Goal: Information Seeking & Learning: Learn about a topic

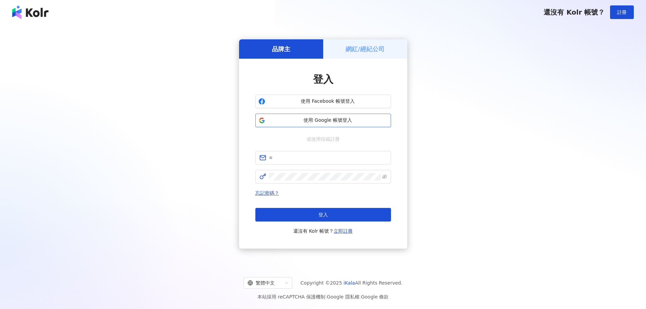
click at [319, 121] on span "使用 Google 帳號登入" at bounding box center [328, 120] width 120 height 7
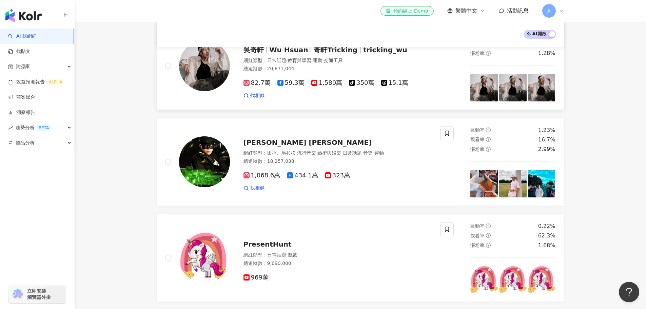
scroll to position [34, 0]
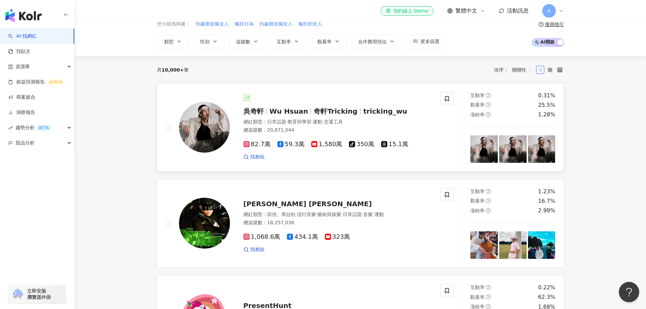
click at [304, 97] on div at bounding box center [337, 97] width 189 height 7
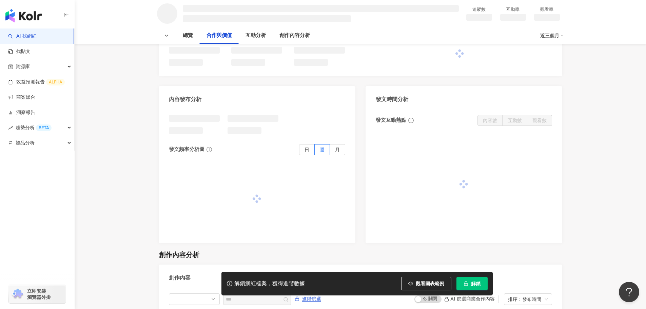
scroll to position [576, 0]
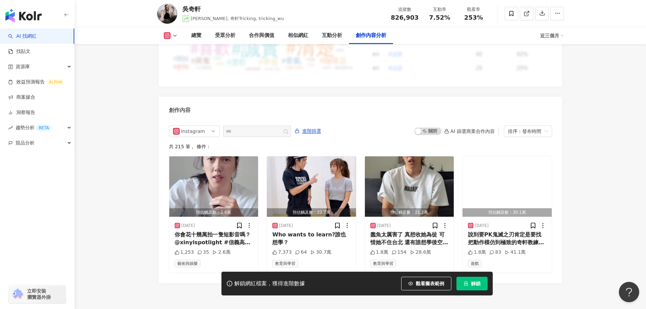
scroll to position [2046, 0]
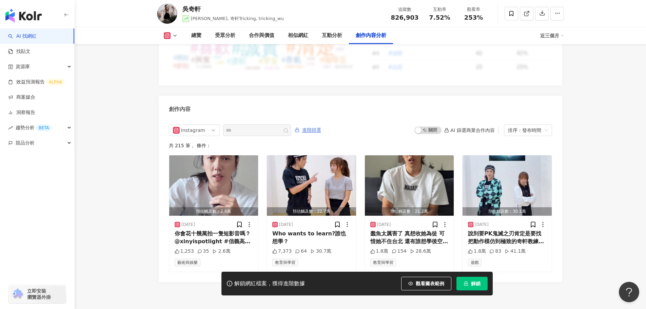
click at [321, 126] on span "進階篩選" at bounding box center [311, 130] width 19 height 11
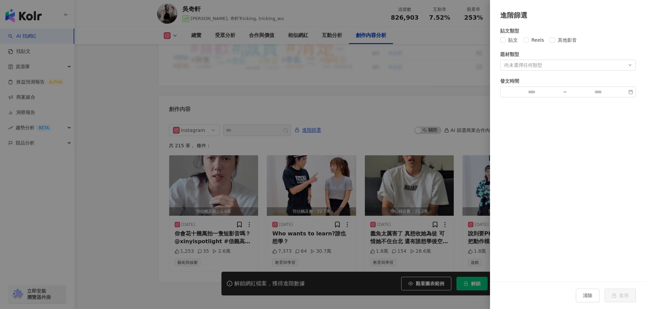
click at [548, 66] on div "尚未選擇任何類型" at bounding box center [568, 65] width 136 height 11
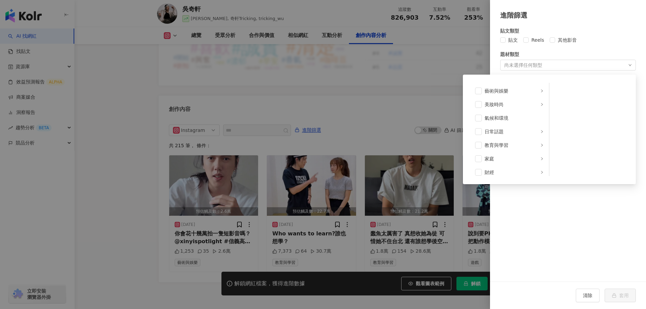
click at [167, 183] on div at bounding box center [323, 154] width 646 height 309
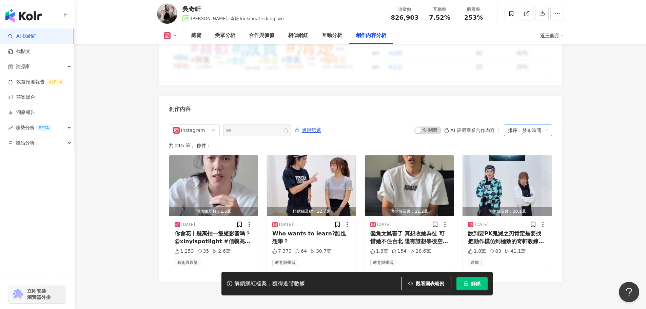
click at [536, 125] on div "排序：發布時間" at bounding box center [525, 130] width 34 height 11
drag, startPoint x: 493, startPoint y: 287, endPoint x: 481, endPoint y: 280, distance: 13.5
click at [492, 287] on div "解鎖網紅檔案，獲得進階數據 觀看圖表範例 解鎖" at bounding box center [323, 284] width 646 height 24
click at [481, 280] on button "解鎖" at bounding box center [471, 284] width 31 height 14
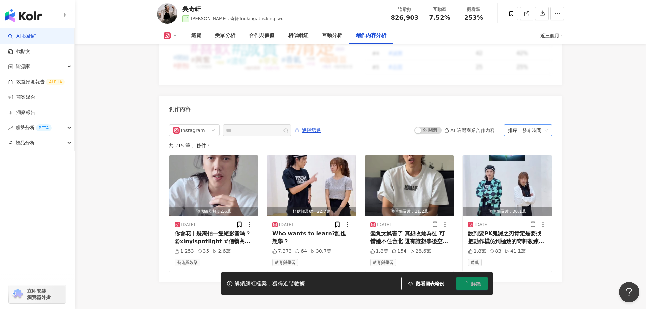
click at [537, 126] on div "排序：發布時間" at bounding box center [525, 130] width 34 height 11
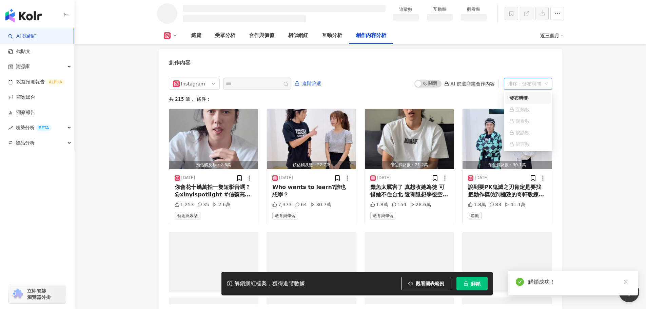
scroll to position [1762, 0]
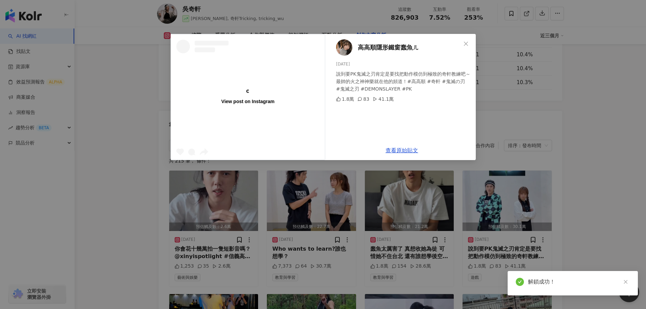
click at [464, 46] on icon "close" at bounding box center [465, 43] width 5 height 5
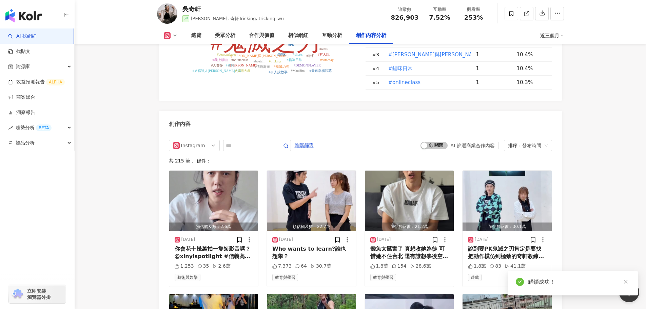
click at [464, 62] on td "#貓咪日常" at bounding box center [426, 69] width 88 height 14
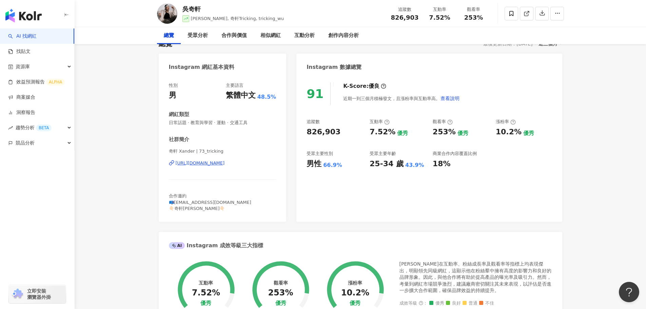
scroll to position [0, 0]
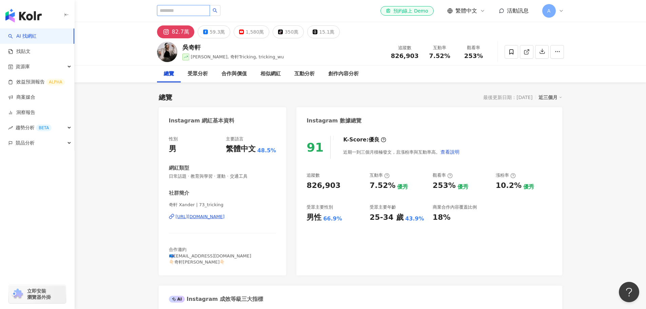
click at [183, 9] on input "search" at bounding box center [183, 10] width 53 height 11
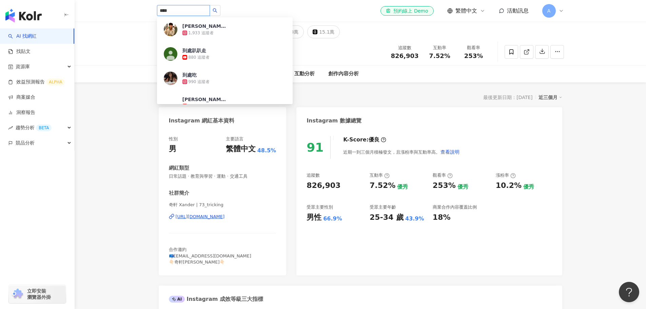
type input "****"
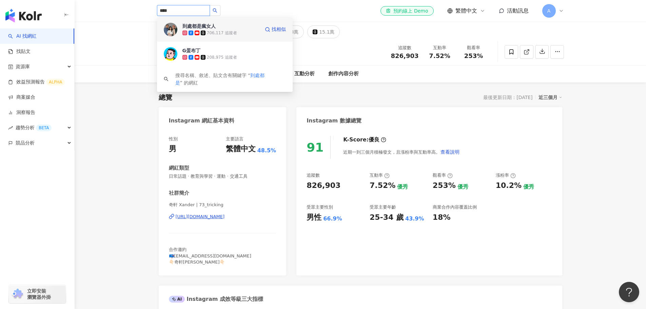
click at [226, 26] on span "到處都是瘋女人" at bounding box center [204, 26] width 44 height 7
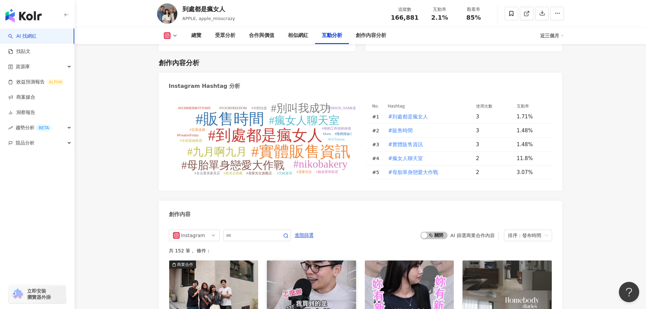
scroll to position [2068, 0]
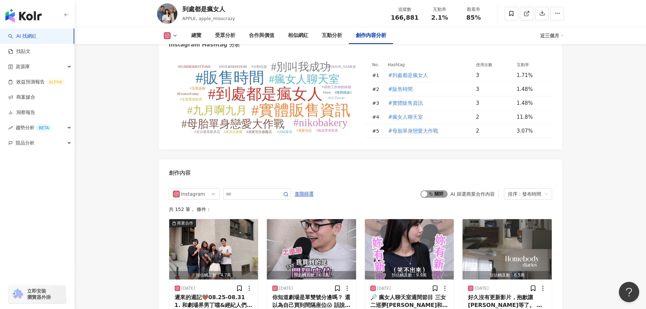
click at [438, 190] on span "啟動 關閉" at bounding box center [433, 193] width 27 height 7
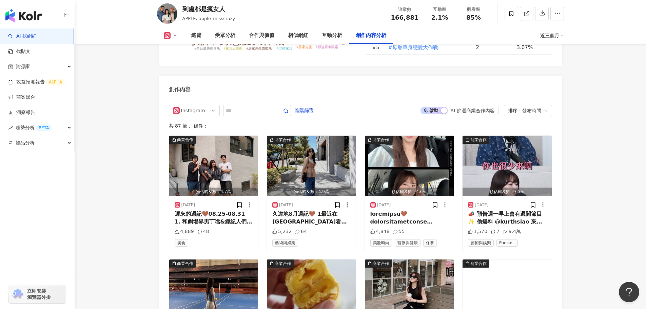
scroll to position [2092, 0]
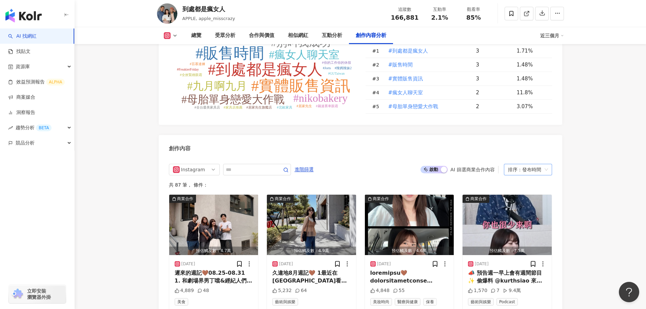
click at [537, 164] on div "排序：發布時間" at bounding box center [525, 169] width 34 height 11
click at [535, 164] on div "排序：發布時間" at bounding box center [525, 169] width 34 height 11
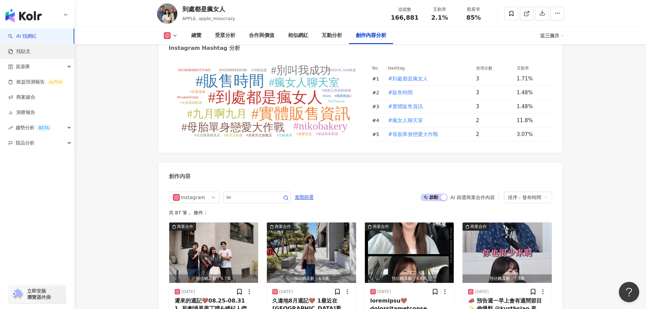
scroll to position [2059, 0]
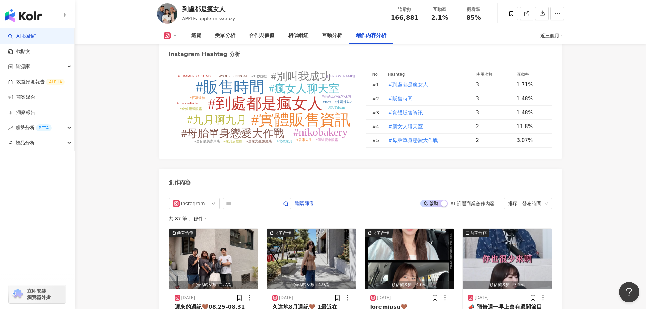
click at [37, 35] on link "AI 找網紅" at bounding box center [22, 36] width 28 height 7
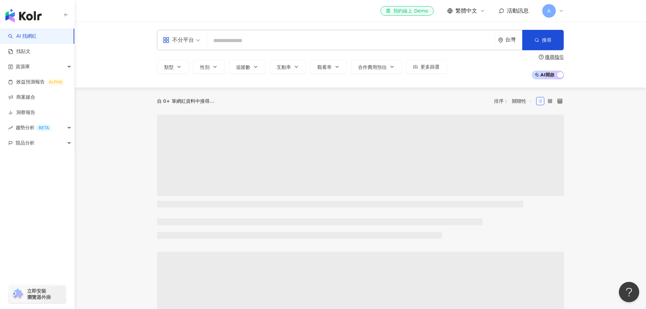
click at [190, 8] on div "el-icon-cs 預約線上 Demo 繁體中文 活動訊息 A" at bounding box center [360, 11] width 407 height 22
click at [231, 41] on input "search" at bounding box center [351, 40] width 283 height 13
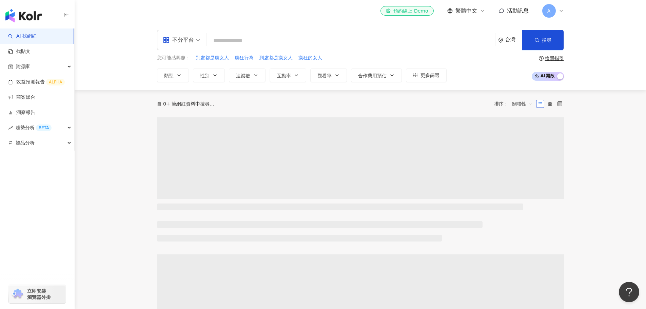
paste input "********"
type input "********"
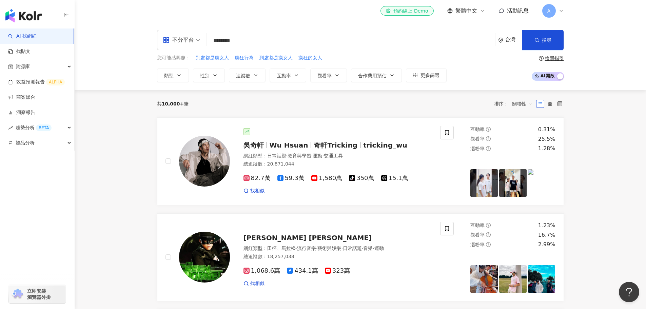
click at [259, 39] on input "********" at bounding box center [351, 40] width 283 height 13
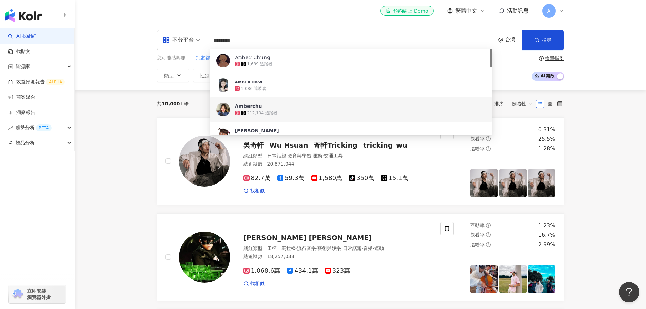
click at [324, 113] on div "212,104 追蹤者" at bounding box center [360, 113] width 251 height 7
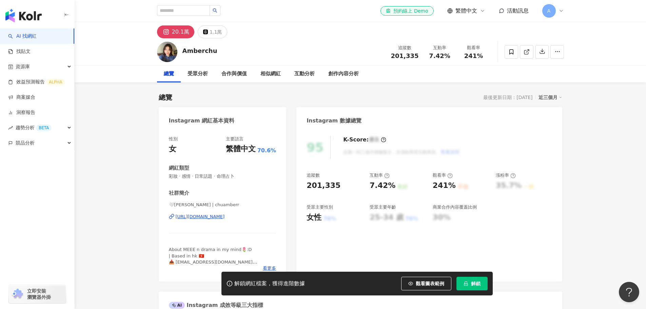
click at [469, 279] on button "解鎖" at bounding box center [471, 284] width 31 height 14
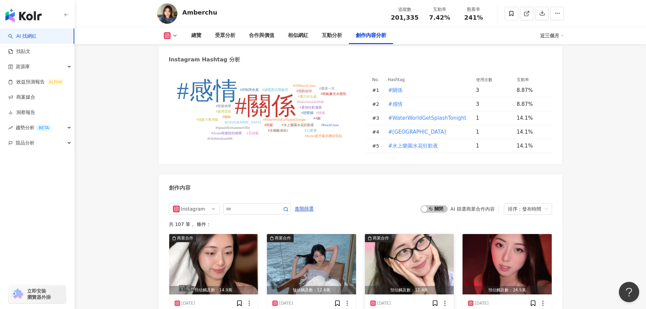
scroll to position [2068, 0]
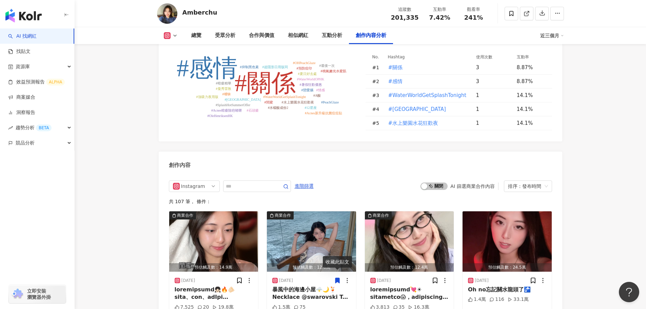
scroll to position [2034, 0]
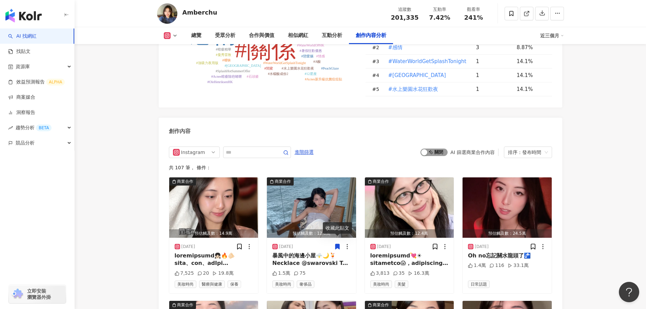
click at [438, 148] on span "啟動 關閉" at bounding box center [433, 151] width 27 height 7
click at [440, 148] on span "啟動 關閉" at bounding box center [433, 151] width 27 height 7
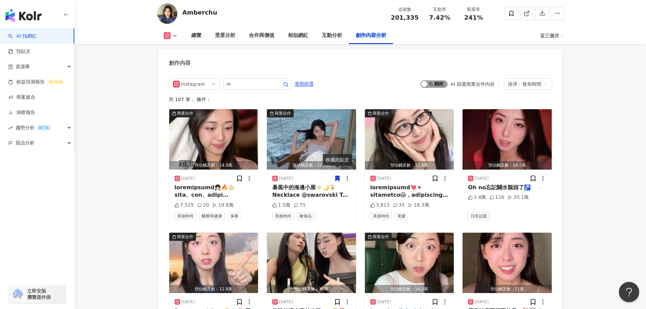
click at [440, 80] on span "啟動 關閉" at bounding box center [433, 83] width 27 height 7
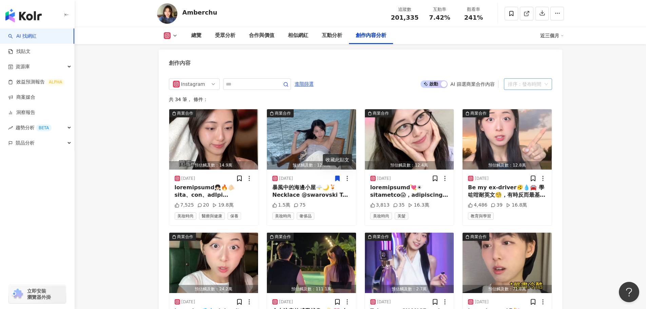
click at [535, 80] on div "排序：發布時間" at bounding box center [525, 84] width 34 height 11
click at [527, 115] on div "觀看數" at bounding box center [527, 115] width 37 height 7
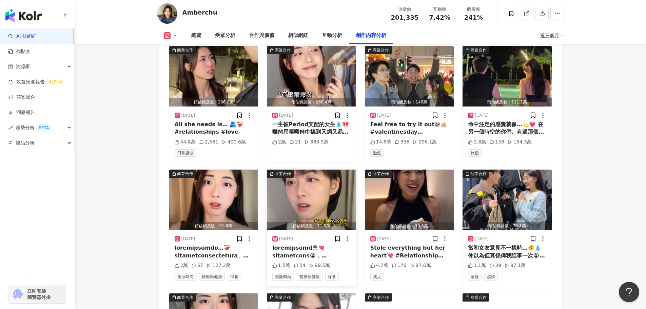
scroll to position [2102, 0]
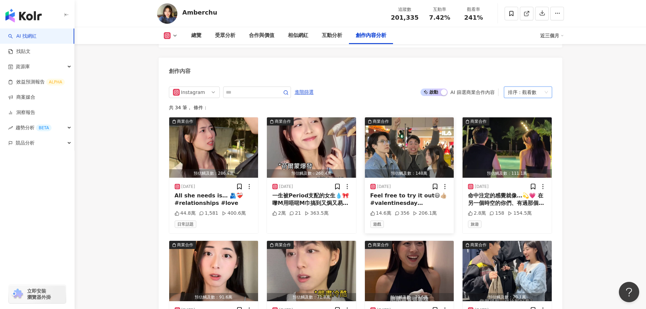
scroll to position [2063, 0]
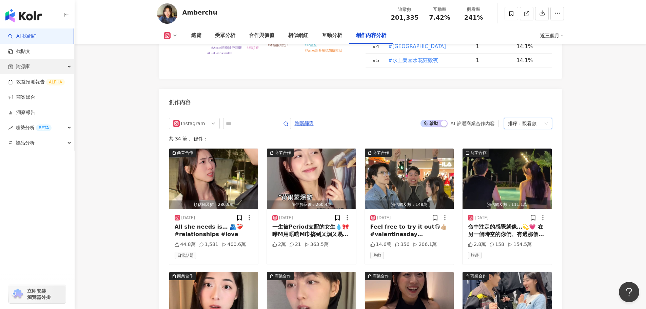
click at [28, 62] on span "資源庫" at bounding box center [23, 66] width 14 height 15
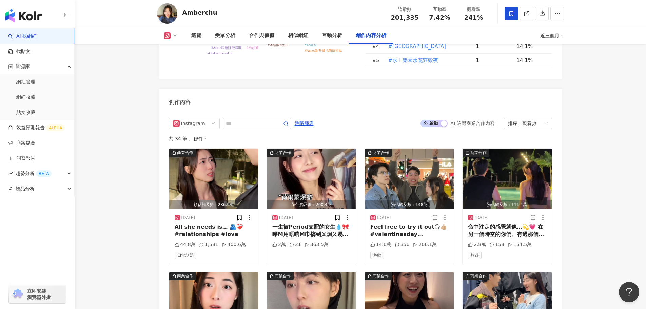
click at [510, 11] on icon at bounding box center [511, 14] width 6 height 6
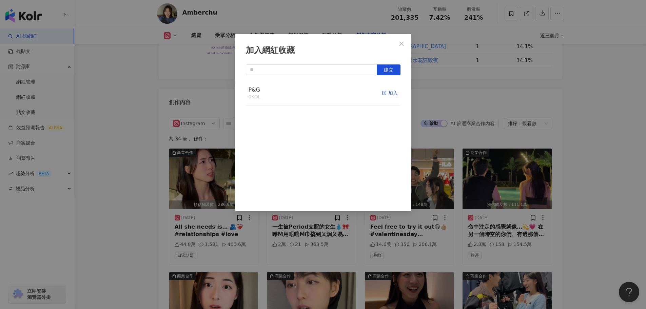
click at [390, 95] on div "加入" at bounding box center [390, 92] width 16 height 7
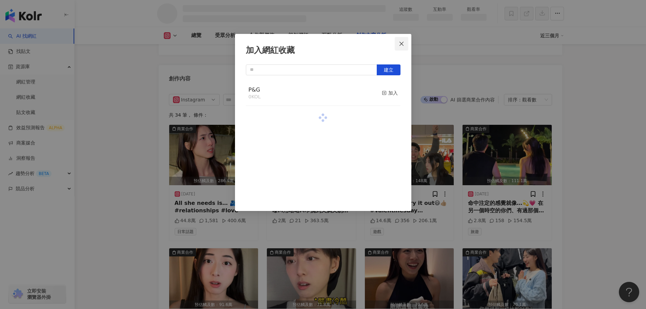
scroll to position [1803, 0]
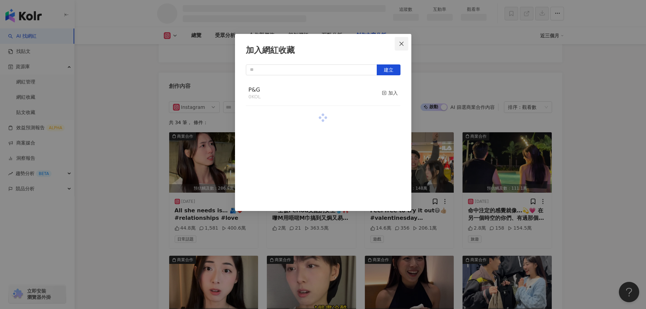
click at [400, 43] on icon "close" at bounding box center [401, 43] width 4 height 4
click at [396, 45] on div "加入網紅收藏 建立 P&G 0 KOL 加入" at bounding box center [323, 154] width 646 height 309
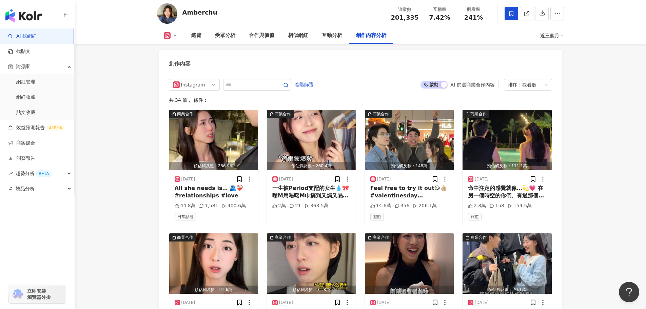
scroll to position [2095, 0]
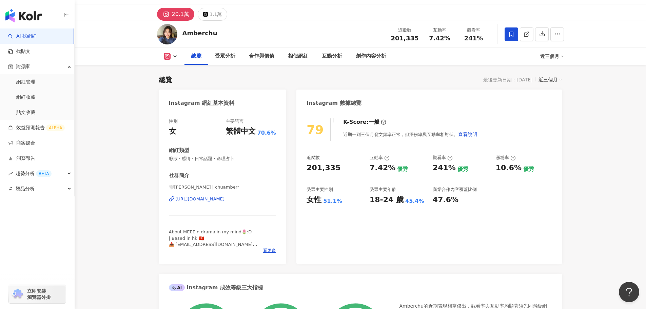
scroll to position [34, 0]
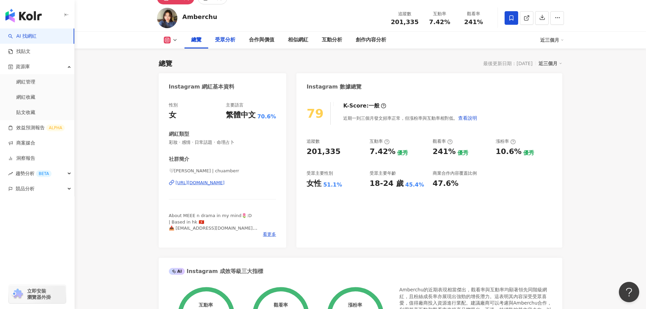
click at [225, 41] on div "受眾分析" at bounding box center [225, 40] width 20 height 8
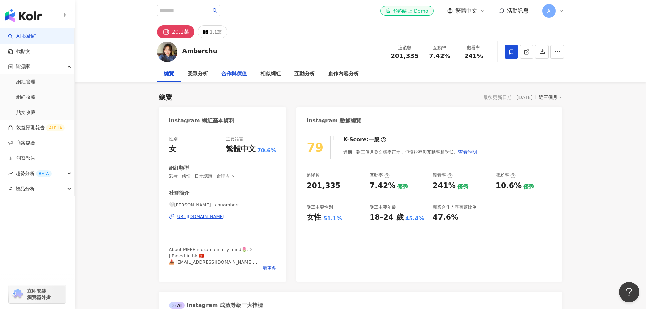
click at [226, 74] on div "合作與價值" at bounding box center [233, 74] width 25 height 8
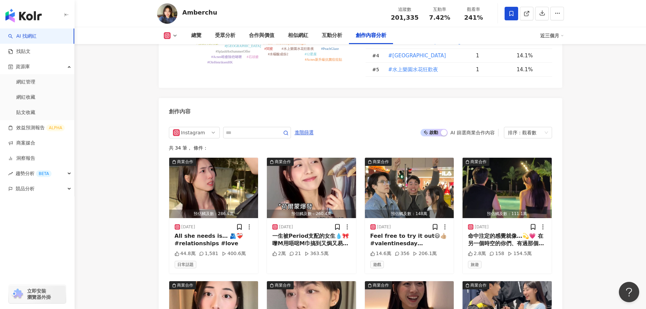
scroll to position [2058, 0]
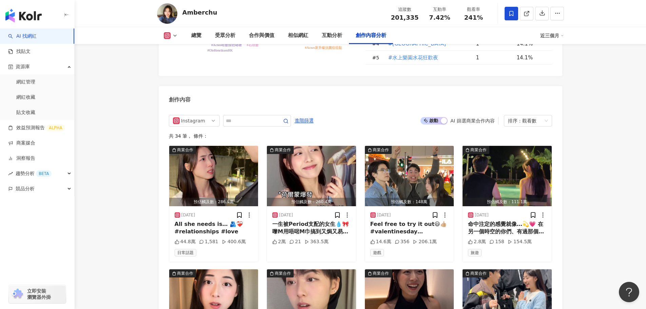
click at [432, 117] on span "啟動 關閉" at bounding box center [433, 120] width 27 height 7
click at [444, 146] on img "button" at bounding box center [409, 176] width 89 height 60
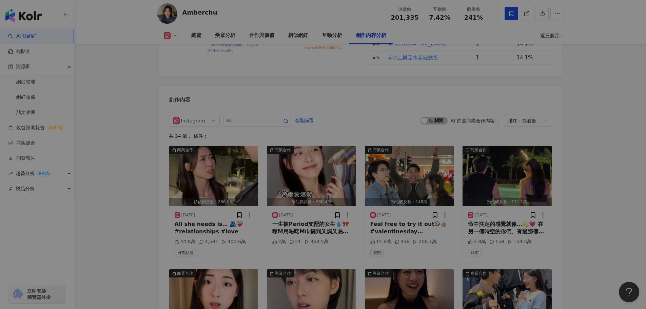
scroll to position [2095, 0]
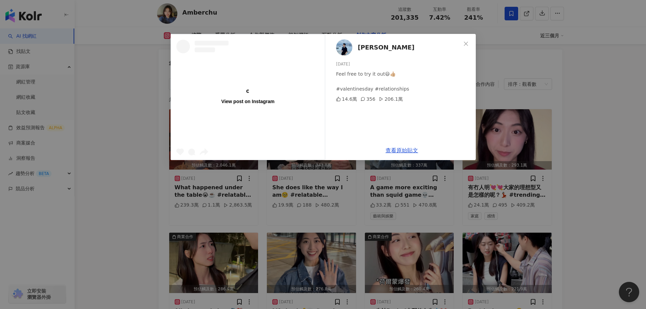
click at [439, 84] on div "View post on Instagram [PERSON_NAME] [DATE] Feel free to try it out😃👍🏼 #valenti…" at bounding box center [323, 154] width 646 height 309
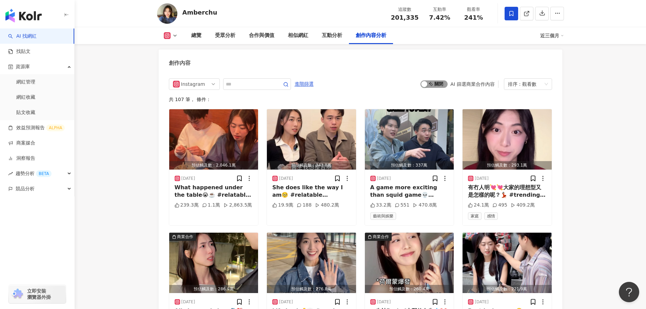
click at [441, 82] on span "啟動 關閉" at bounding box center [433, 83] width 27 height 7
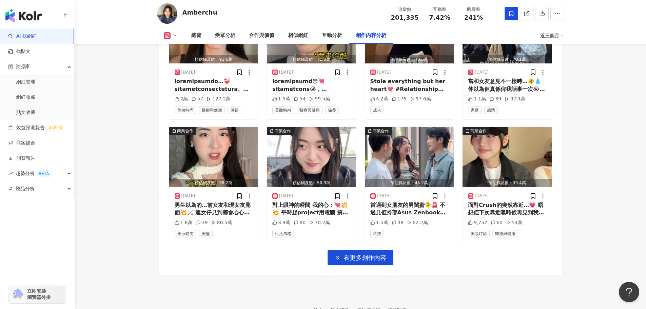
scroll to position [2361, 0]
